Goal: Information Seeking & Learning: Learn about a topic

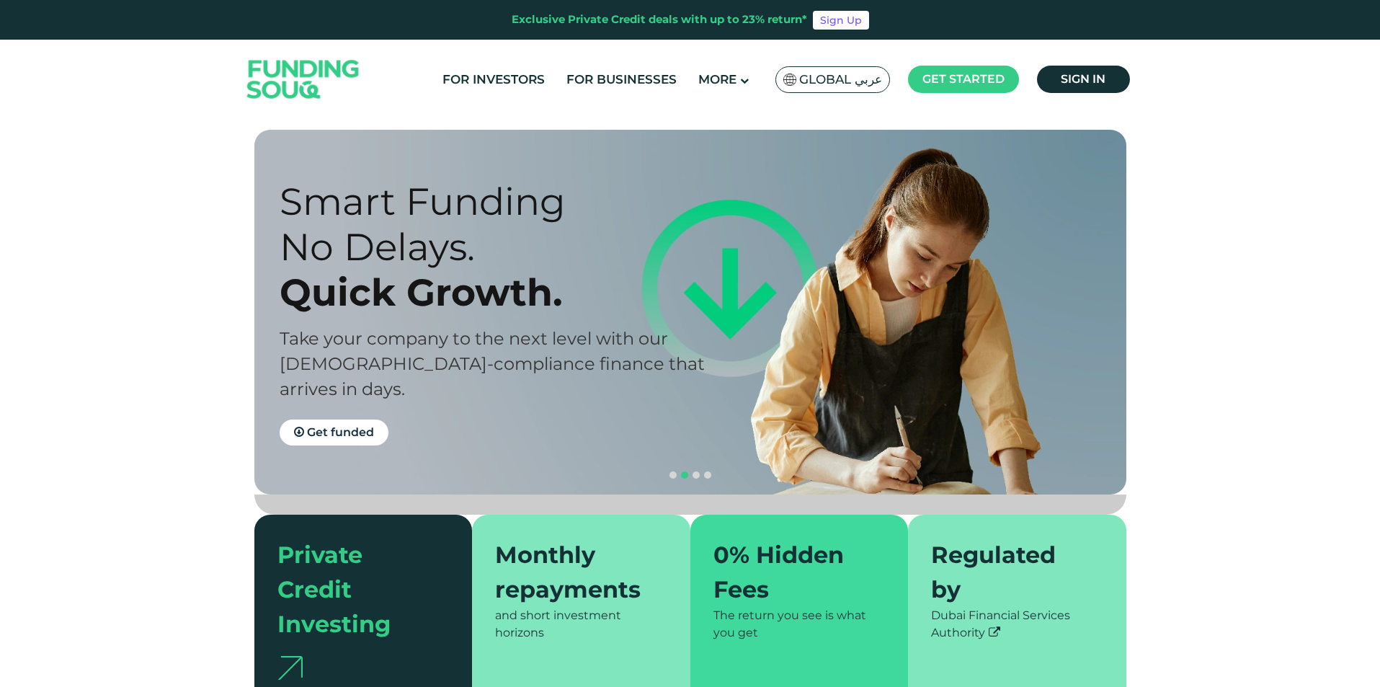
click at [308, 88] on img at bounding box center [303, 79] width 141 height 73
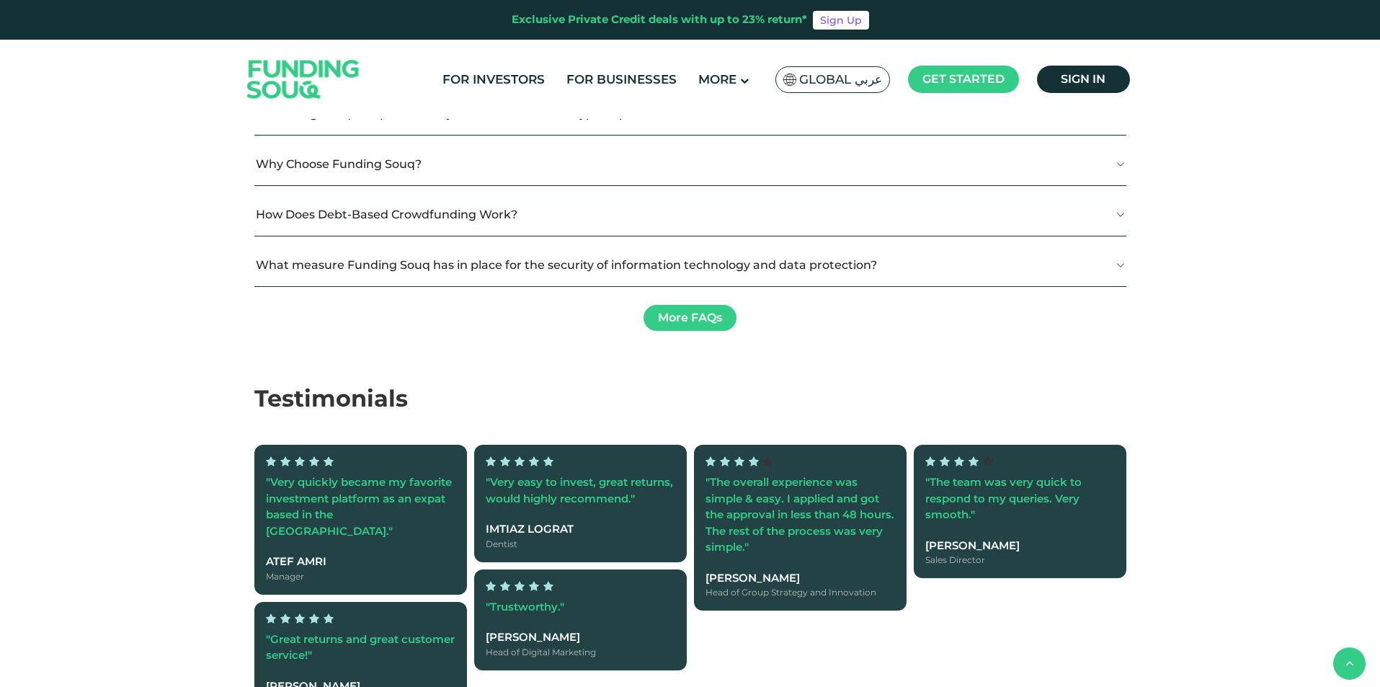
scroll to position [2451, 0]
type tc-range-slider "4"
drag, startPoint x: 310, startPoint y: 368, endPoint x: 316, endPoint y: 358, distance: 11.4
type tc-range-slider "200000"
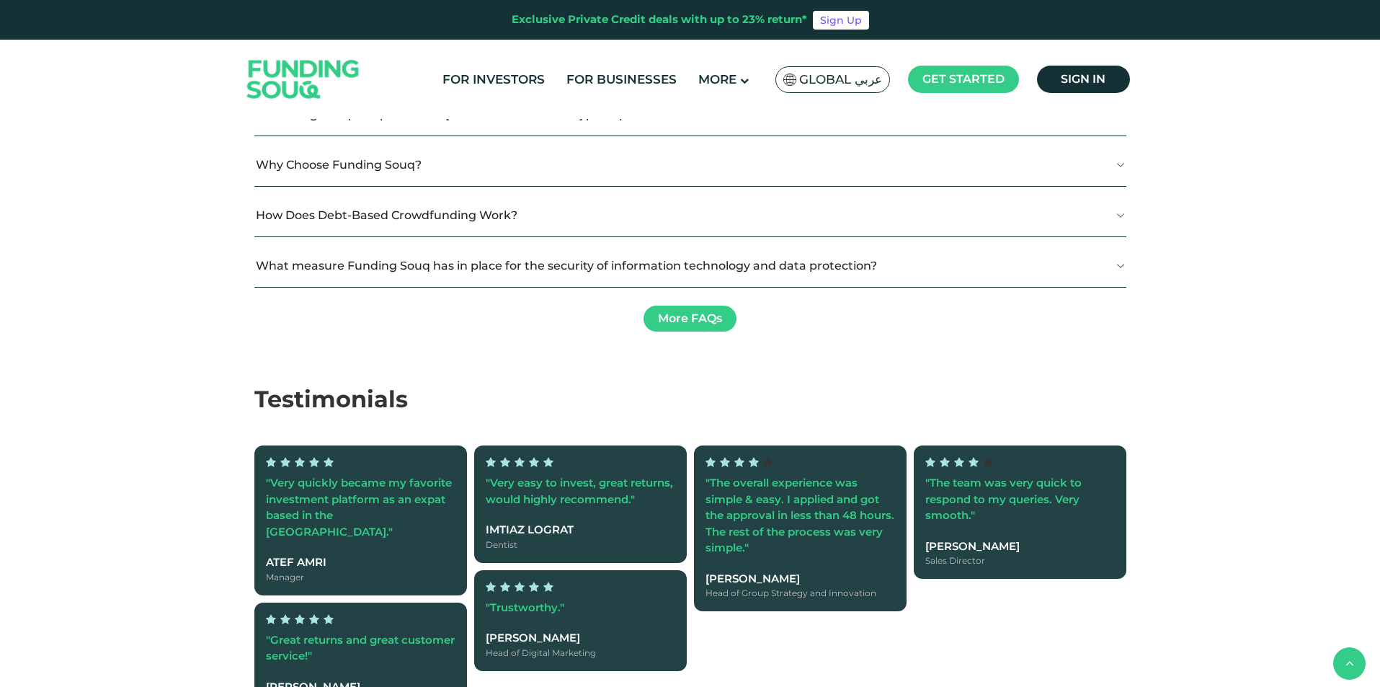
radio input "true"
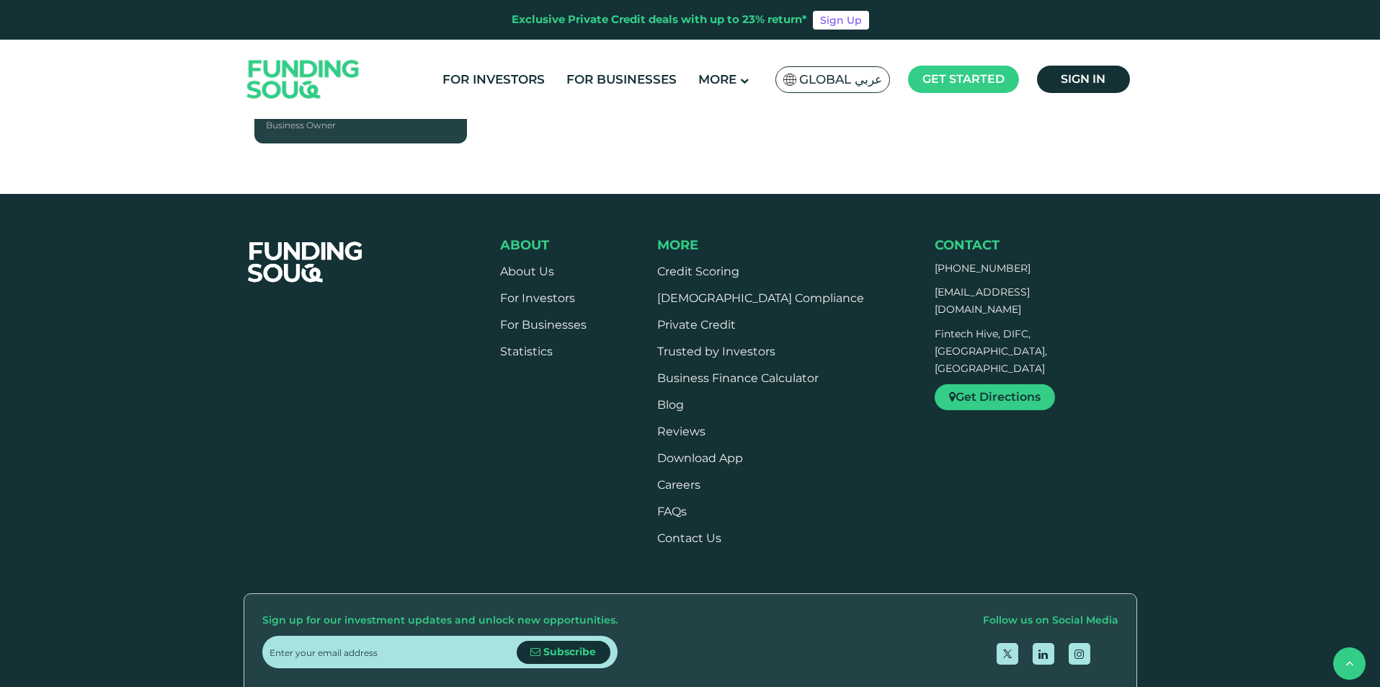
scroll to position [3171, 0]
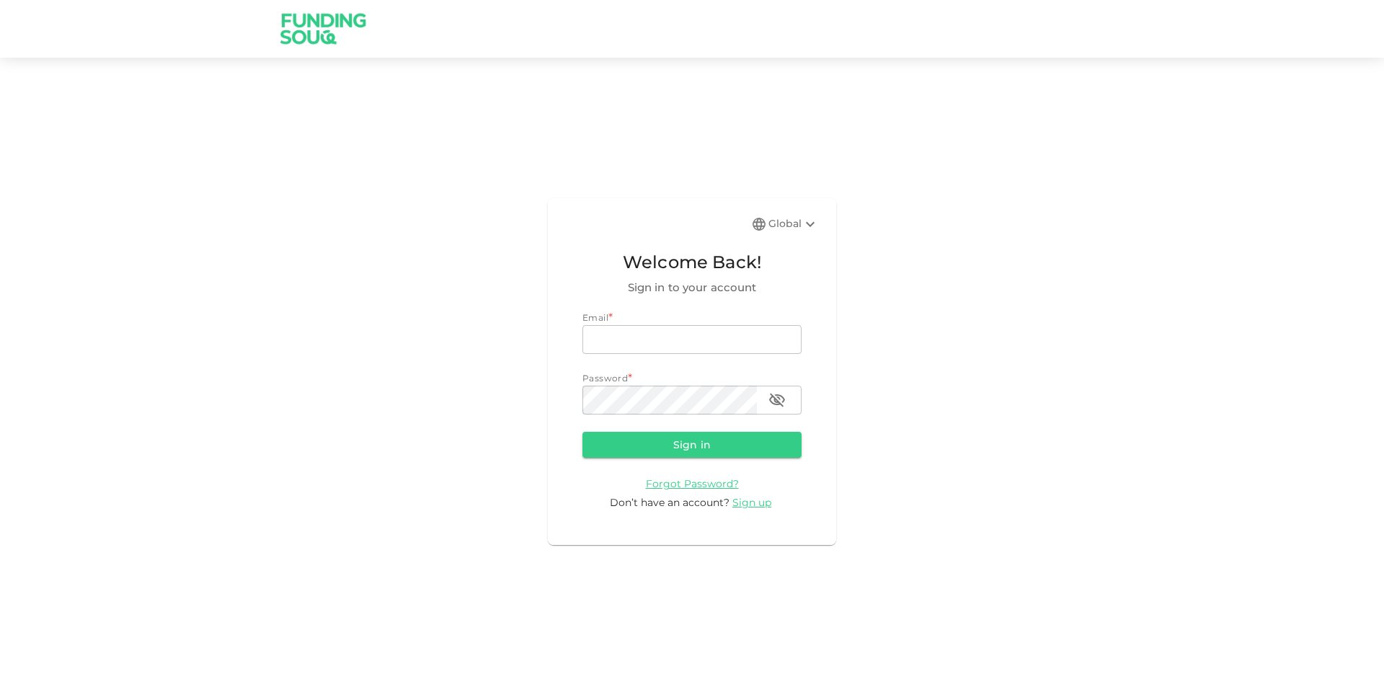
click at [798, 228] on div "Global" at bounding box center [793, 224] width 50 height 17
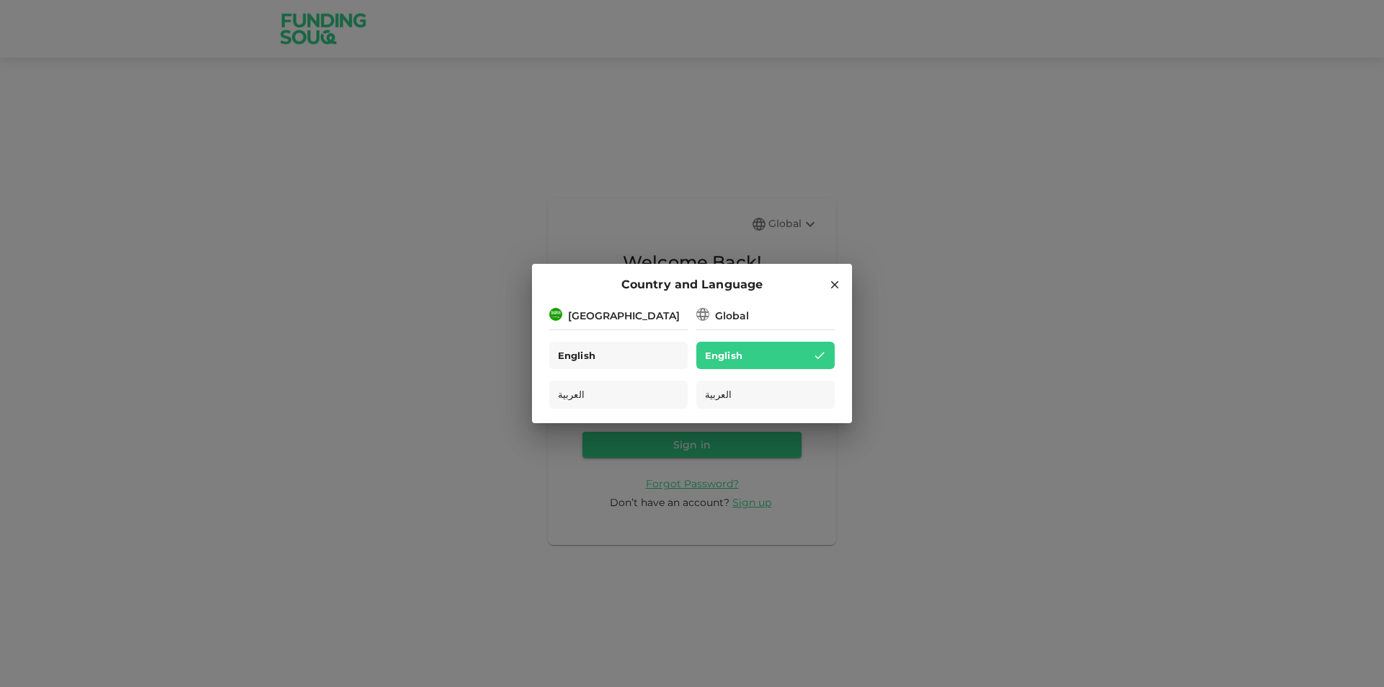
click at [593, 357] on span "English" at bounding box center [576, 355] width 37 height 17
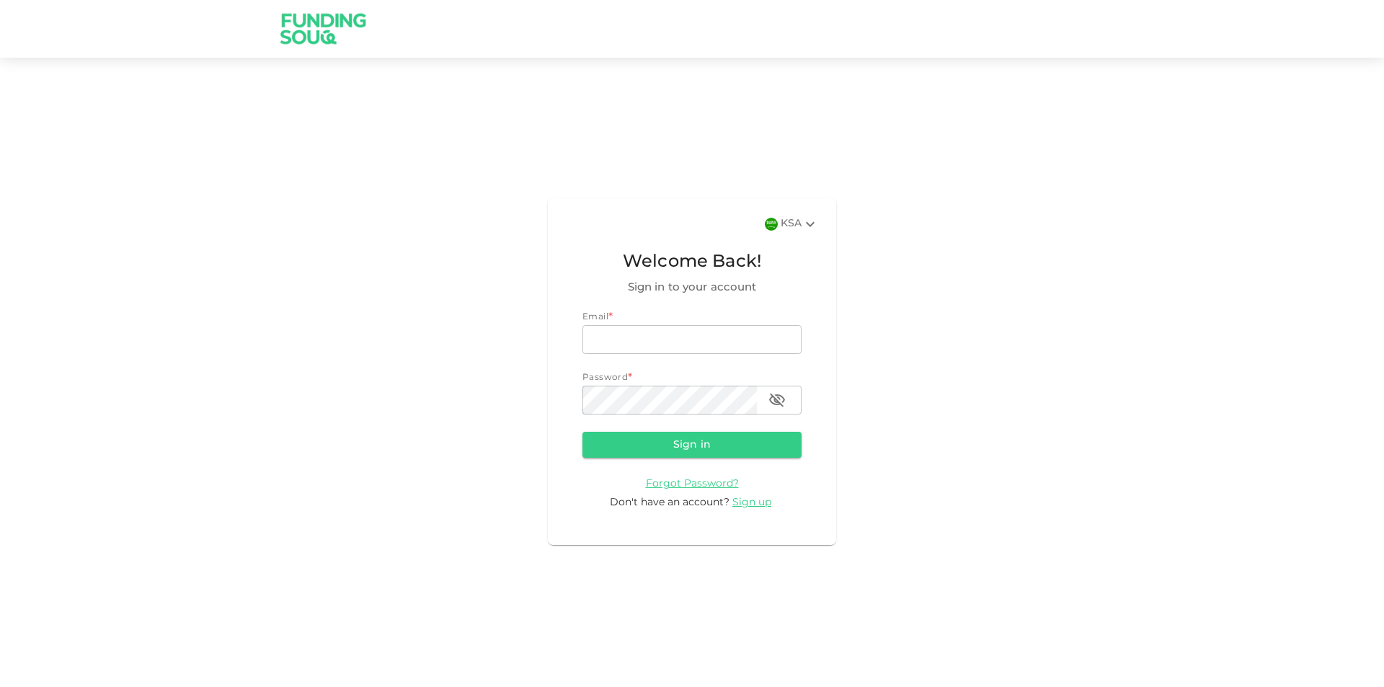
click at [314, 12] on img at bounding box center [324, 28] width 108 height 57
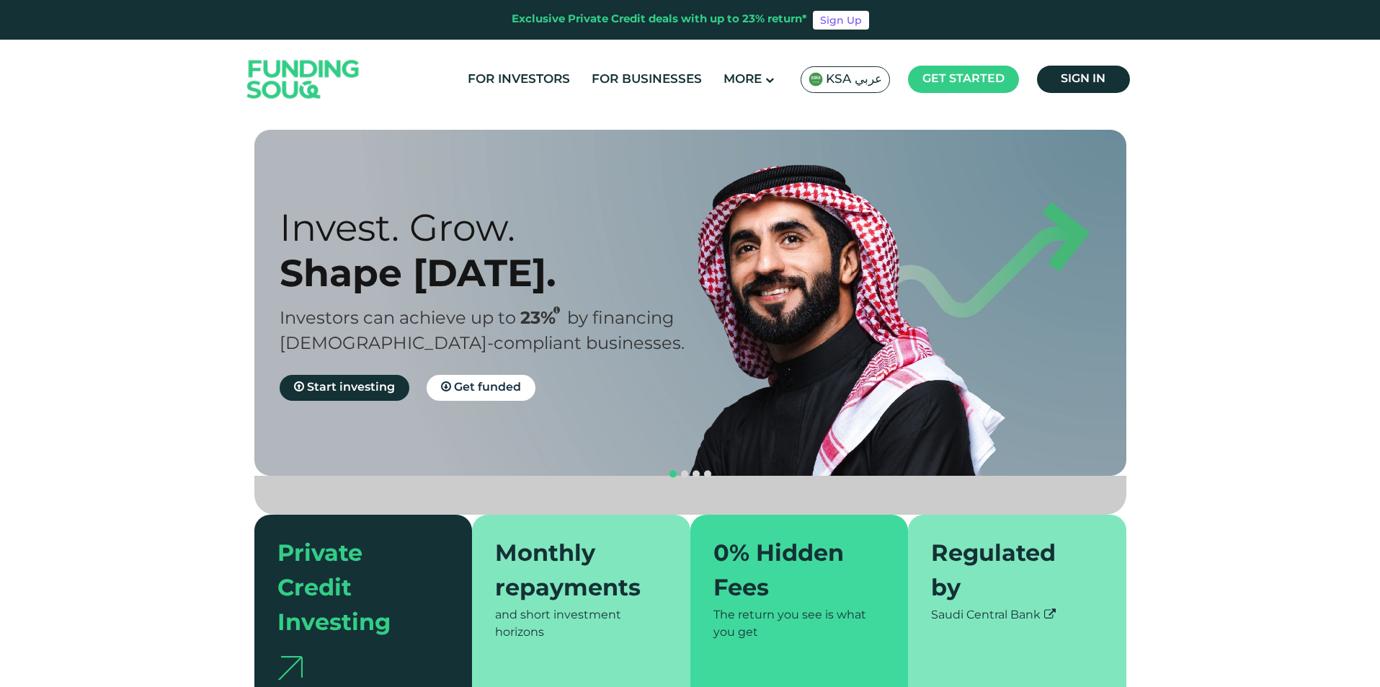
click at [845, 92] on div "KSA عربي" at bounding box center [845, 79] width 89 height 27
click at [846, 86] on span "KSA عربي" at bounding box center [854, 79] width 56 height 17
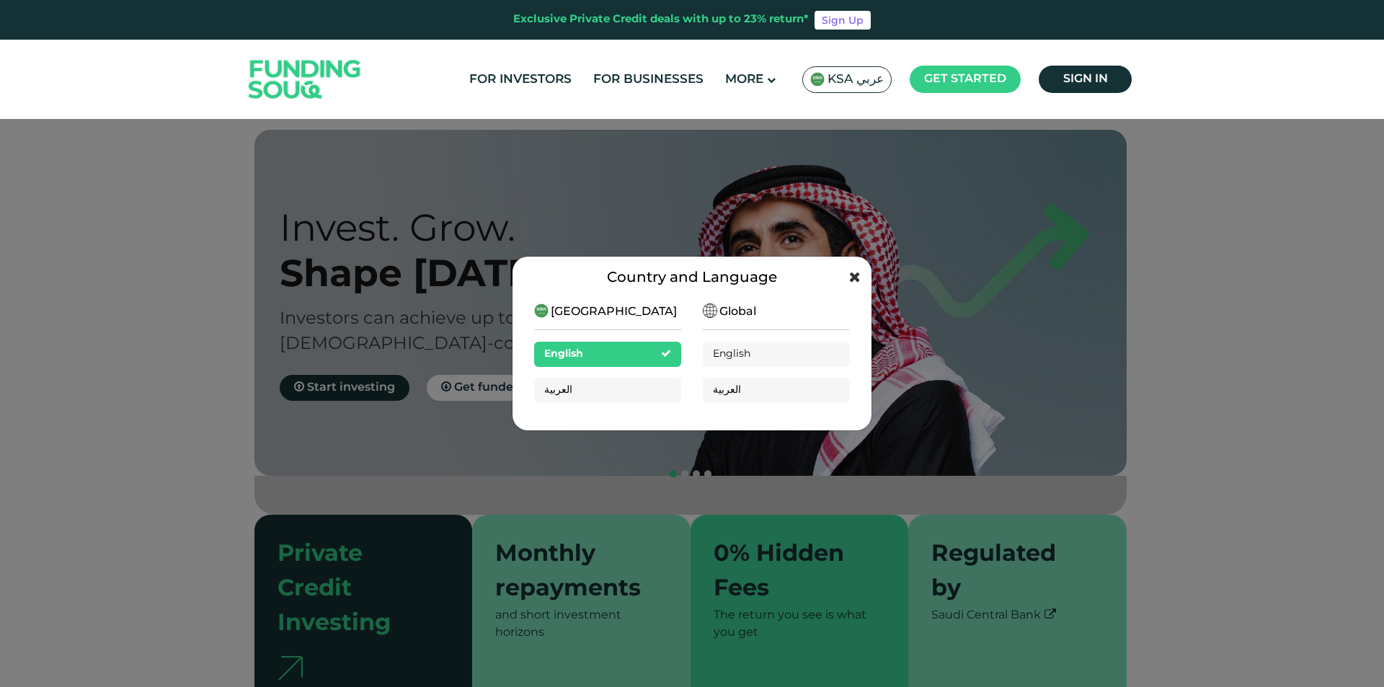
click at [862, 270] on div "Country and Language Saudi Arabia English العربية Global English العربية" at bounding box center [692, 343] width 360 height 175
drag, startPoint x: 856, startPoint y: 275, endPoint x: 840, endPoint y: 273, distance: 16.0
click at [856, 275] on icon at bounding box center [855, 277] width 12 height 14
